Goal: Find specific page/section: Find specific page/section

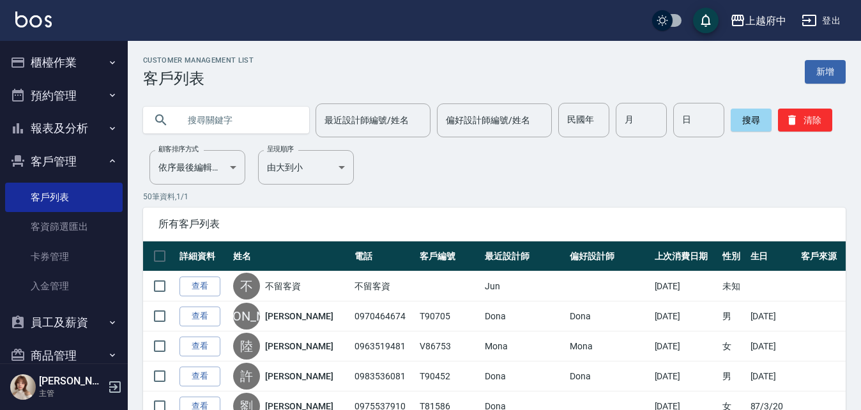
click at [287, 110] on input "text" at bounding box center [239, 120] width 120 height 34
type input "90725"
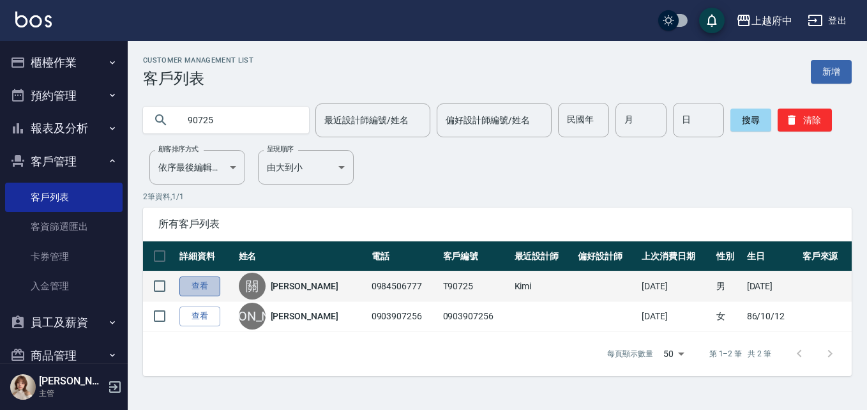
click at [199, 290] on link "查看" at bounding box center [199, 287] width 41 height 20
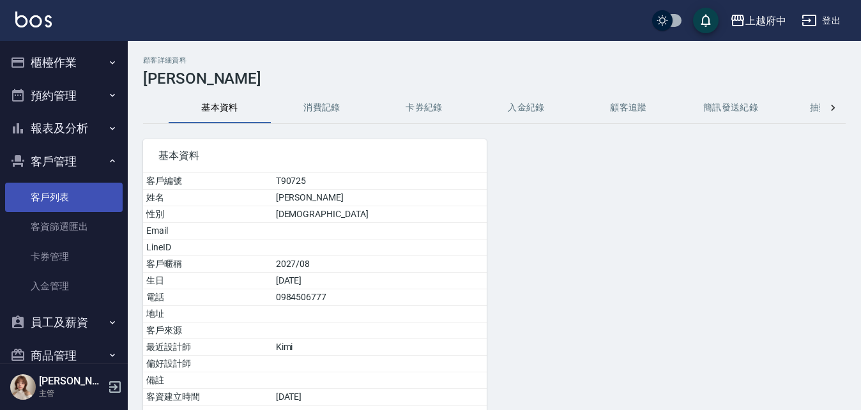
click at [92, 184] on link "客戶列表" at bounding box center [64, 197] width 118 height 29
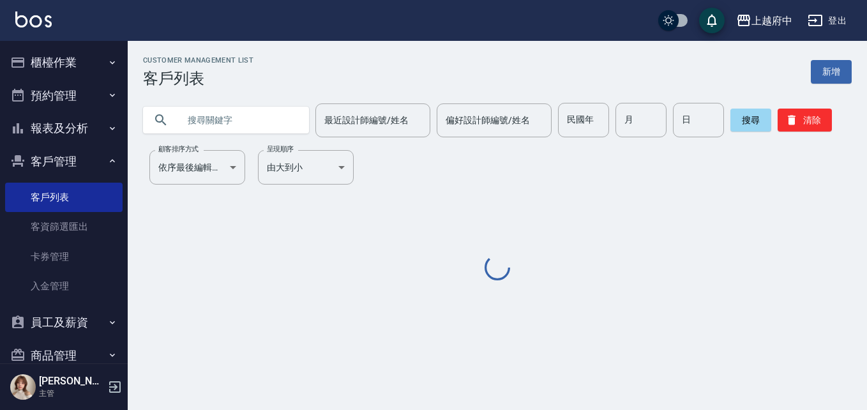
click at [192, 129] on input "text" at bounding box center [239, 120] width 120 height 34
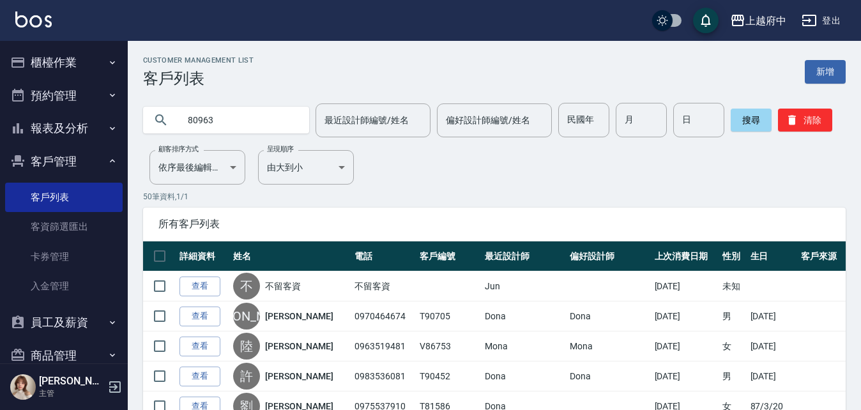
type input "80963"
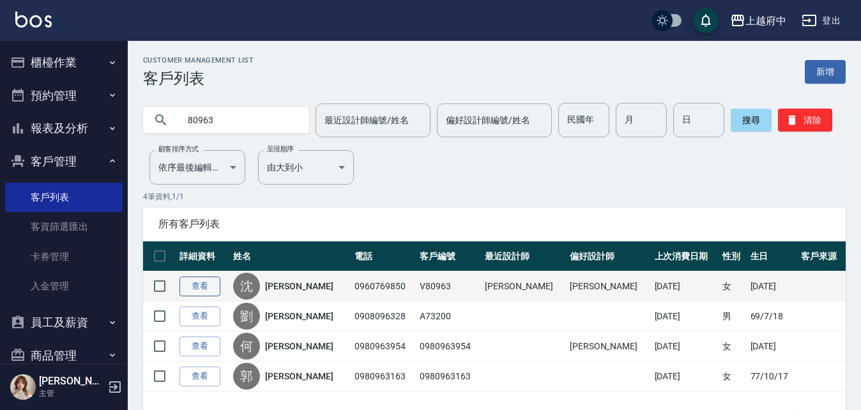
click at [214, 282] on link "查看" at bounding box center [199, 287] width 41 height 20
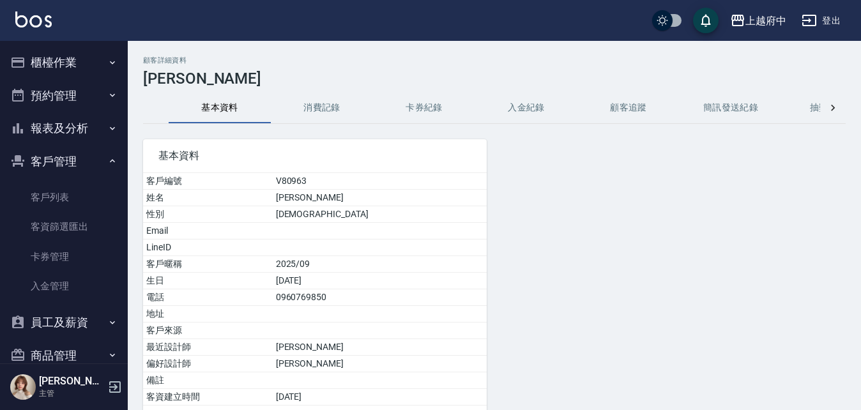
click at [320, 72] on h3 "[PERSON_NAME]" at bounding box center [494, 79] width 703 height 18
click at [335, 99] on button "消費記錄" at bounding box center [322, 108] width 102 height 31
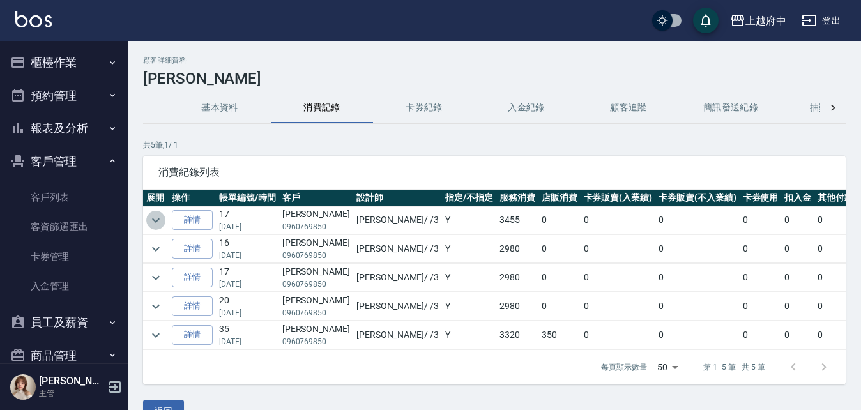
click at [150, 219] on icon "expand row" at bounding box center [155, 220] width 15 height 15
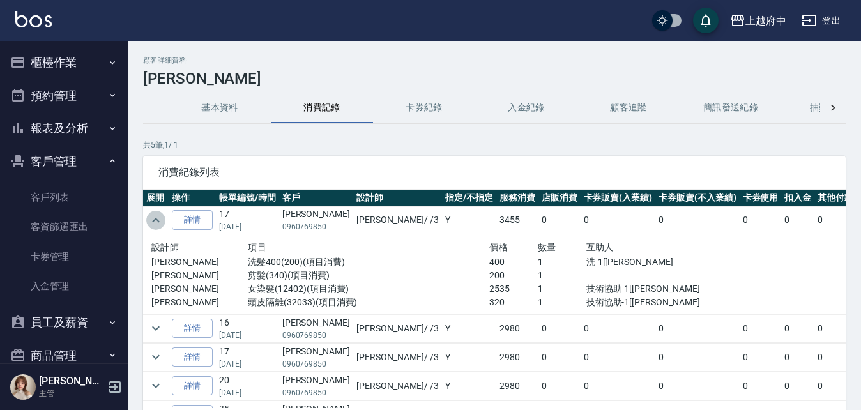
click at [154, 220] on icon "expand row" at bounding box center [156, 220] width 8 height 4
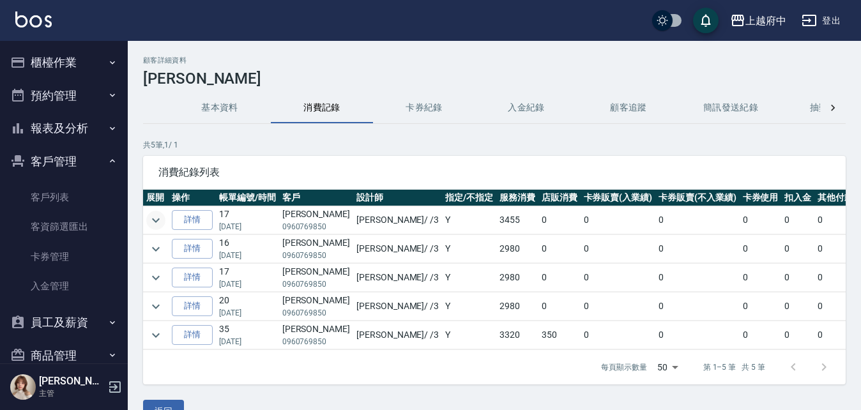
click at [154, 220] on icon "expand row" at bounding box center [156, 220] width 8 height 4
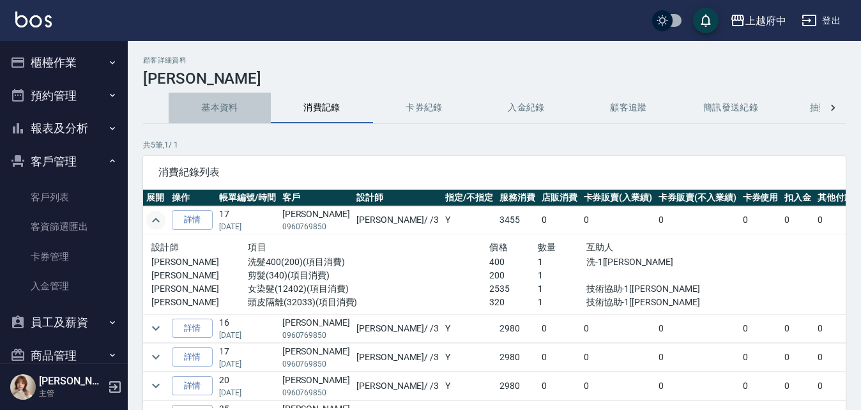
click at [227, 103] on button "基本資料" at bounding box center [220, 108] width 102 height 31
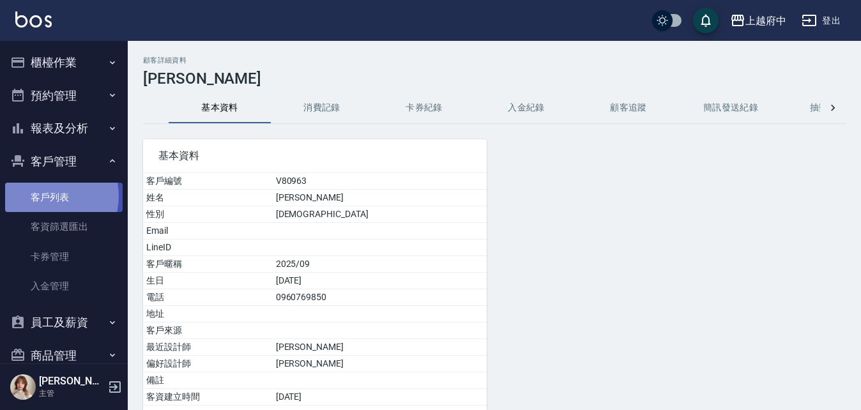
click at [45, 196] on link "客戶列表" at bounding box center [64, 197] width 118 height 29
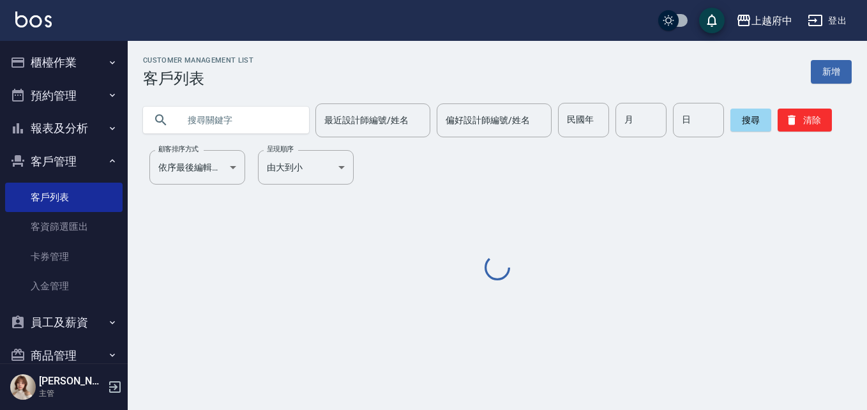
click at [216, 127] on input "text" at bounding box center [239, 120] width 120 height 34
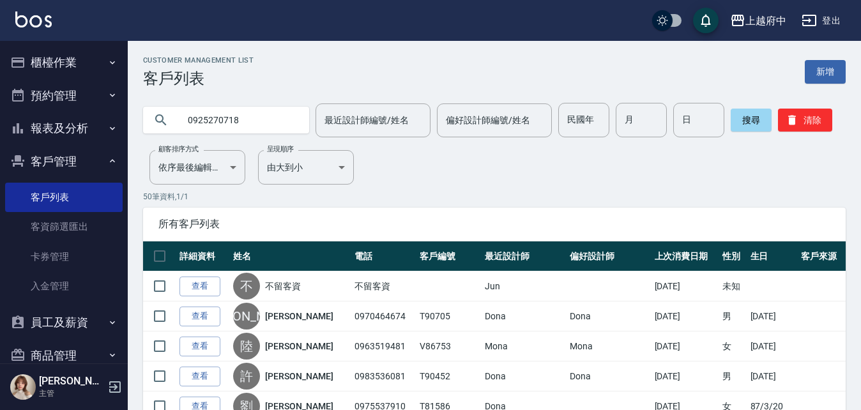
type input "0925270718"
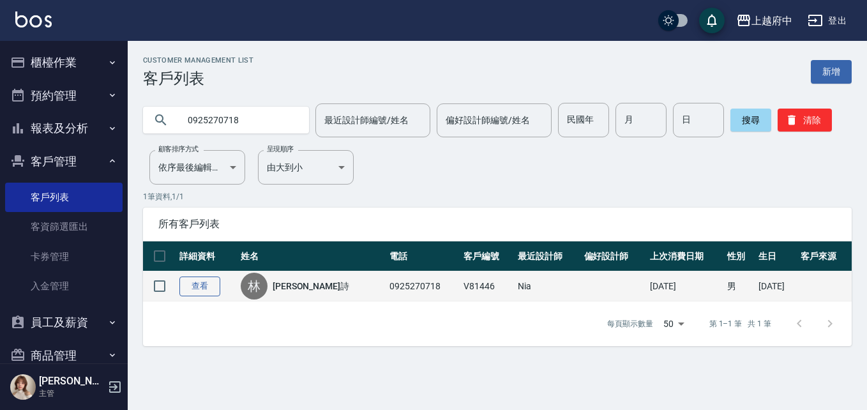
click at [206, 287] on link "查看" at bounding box center [199, 287] width 41 height 20
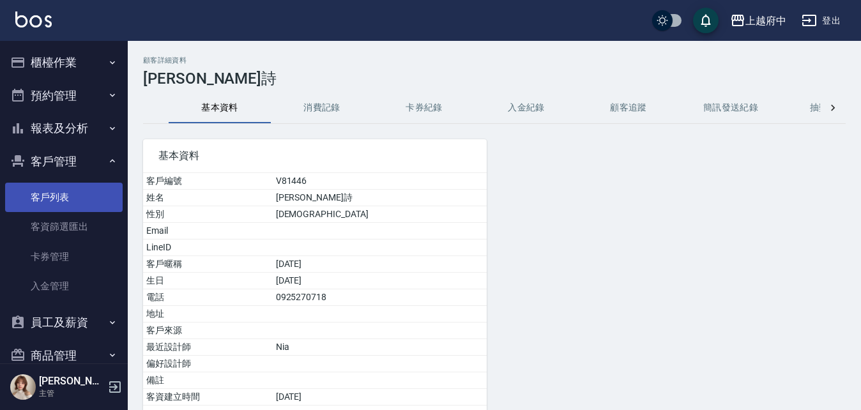
click at [72, 192] on link "客戶列表" at bounding box center [64, 197] width 118 height 29
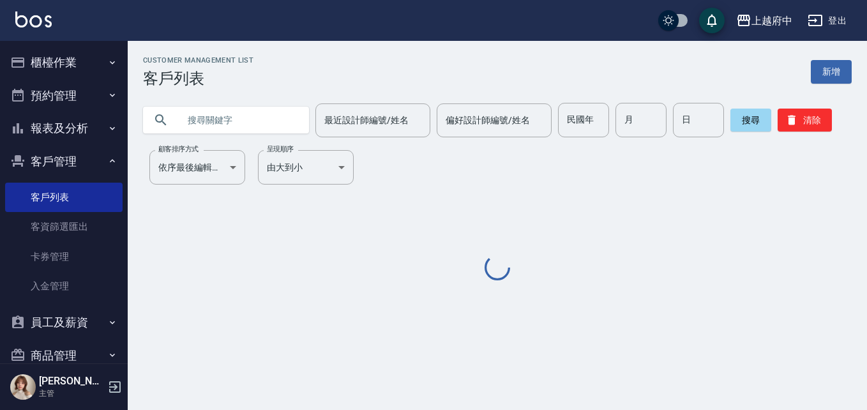
click at [229, 129] on input "text" at bounding box center [239, 120] width 120 height 34
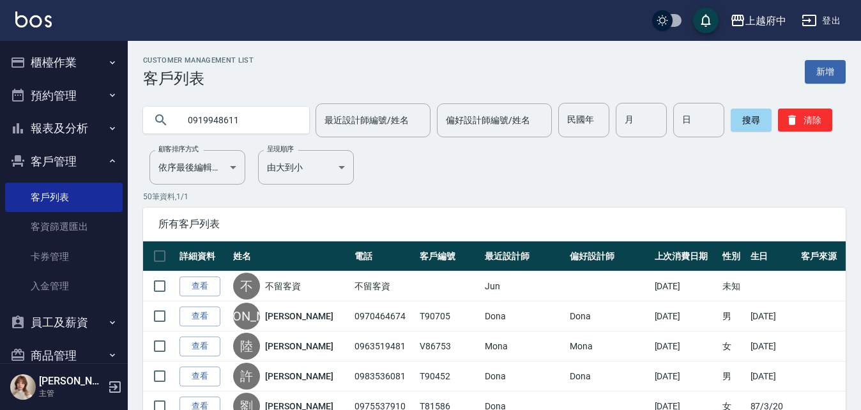
type input "0919948611"
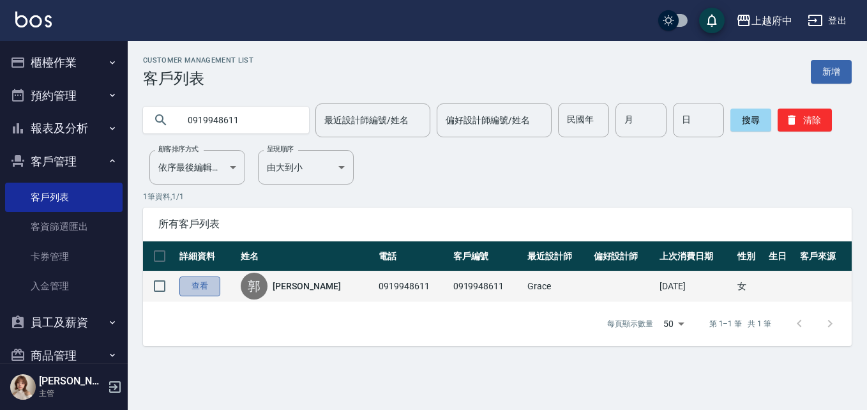
click at [211, 284] on link "查看" at bounding box center [199, 287] width 41 height 20
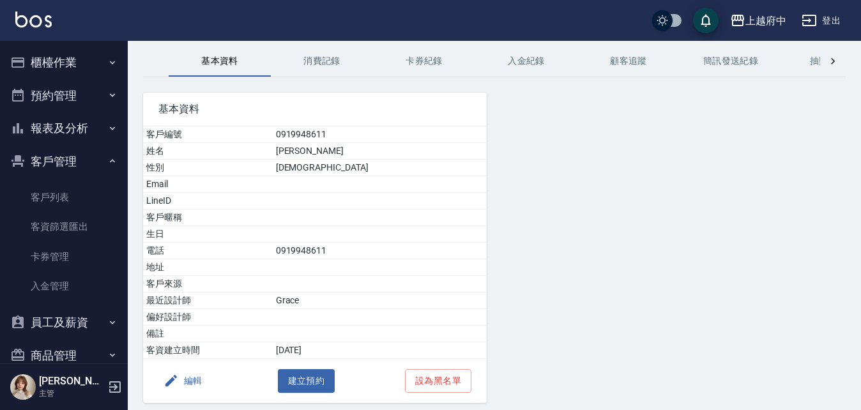
scroll to position [93, 0]
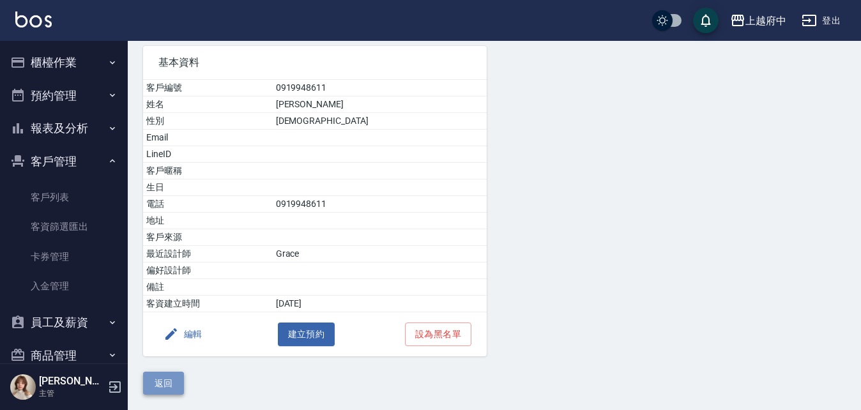
drag, startPoint x: 155, startPoint y: 379, endPoint x: 170, endPoint y: 359, distance: 25.6
click at [155, 376] on button "返回" at bounding box center [163, 384] width 41 height 24
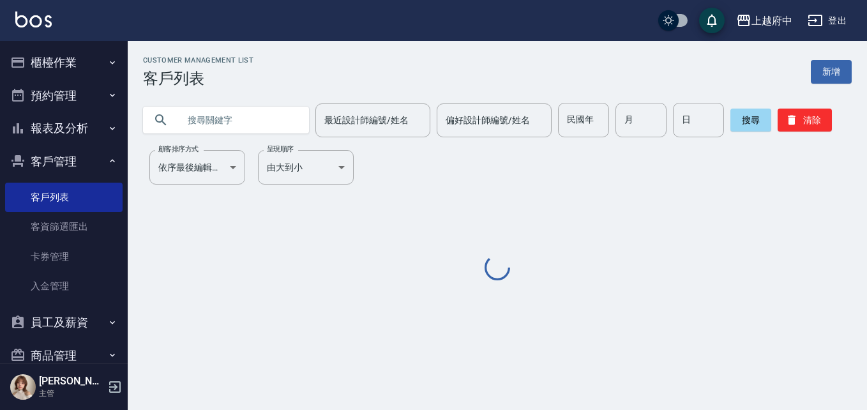
click at [233, 121] on input "text" at bounding box center [239, 120] width 120 height 34
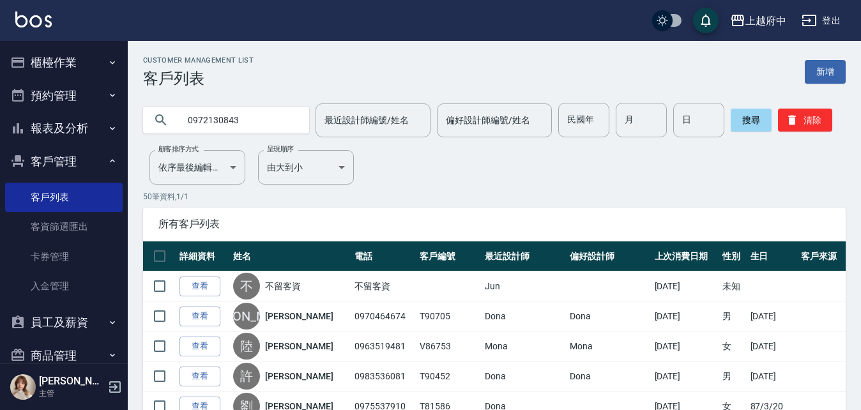
type input "0972130843"
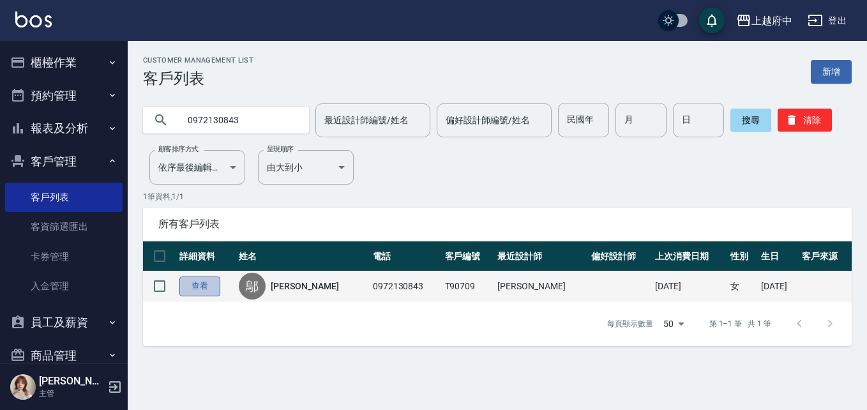
click at [206, 290] on link "查看" at bounding box center [199, 287] width 41 height 20
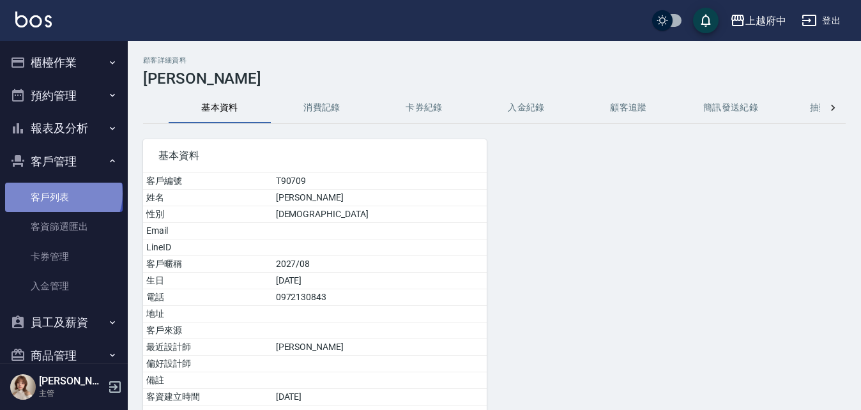
click at [62, 194] on link "客戶列表" at bounding box center [64, 197] width 118 height 29
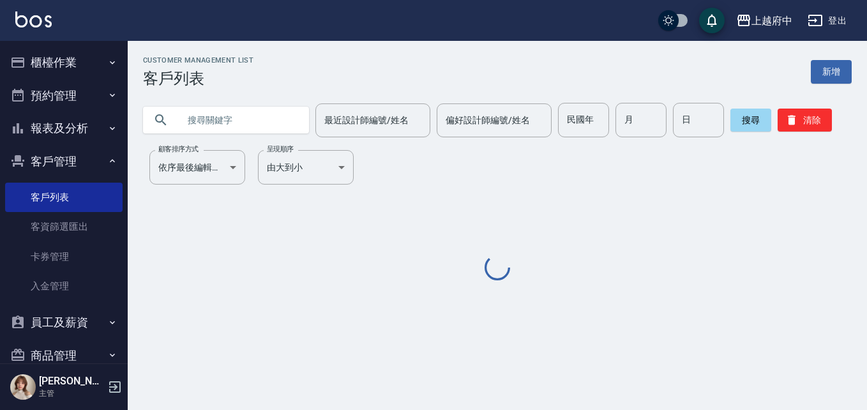
click at [213, 119] on input "text" at bounding box center [239, 120] width 120 height 34
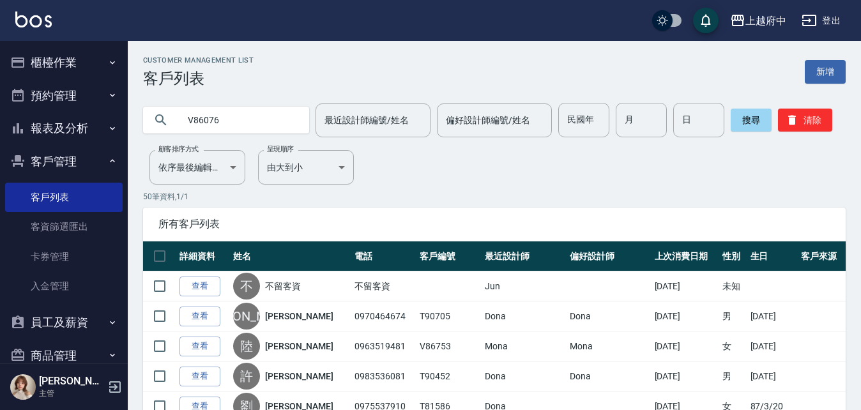
type input "V86076"
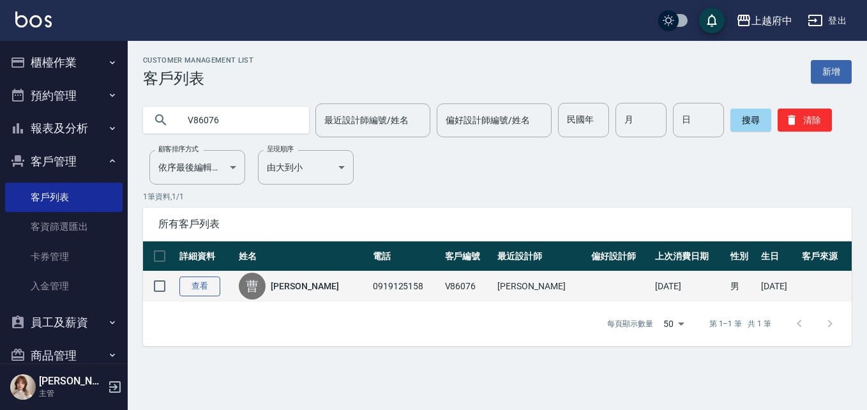
click at [204, 286] on link "查看" at bounding box center [199, 287] width 41 height 20
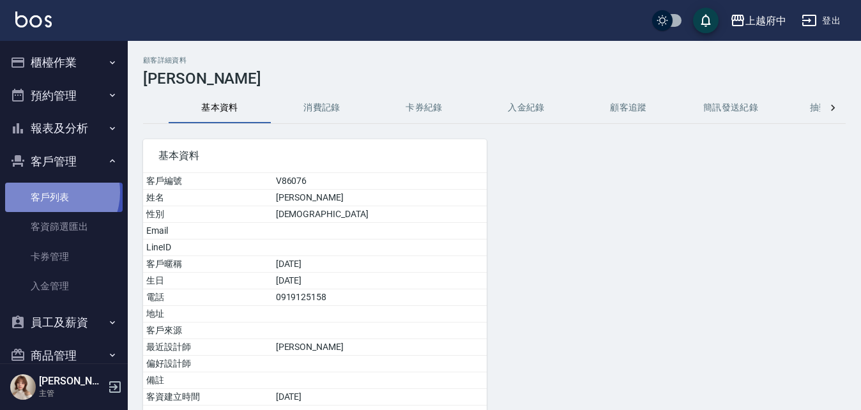
click at [51, 192] on link "客戶列表" at bounding box center [64, 197] width 118 height 29
